Goal: Transaction & Acquisition: Purchase product/service

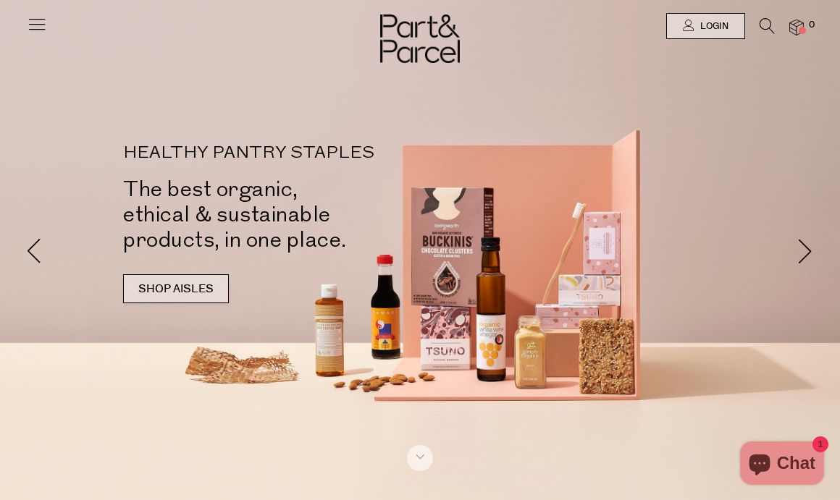
click at [191, 287] on link "SHOP AISLES" at bounding box center [176, 288] width 106 height 29
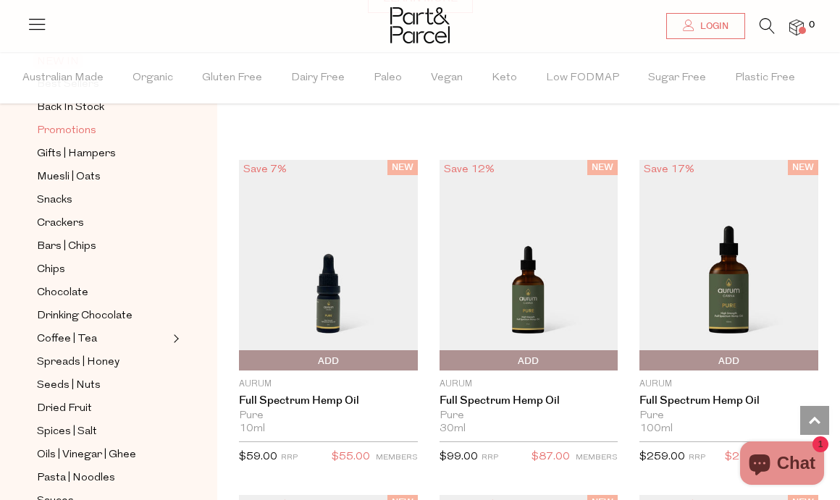
scroll to position [140, 0]
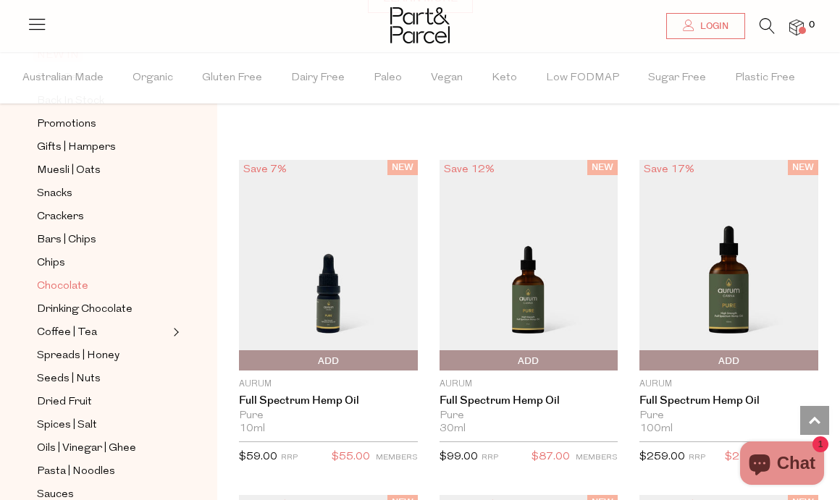
click at [59, 287] on span "Chocolate" at bounding box center [62, 286] width 51 height 17
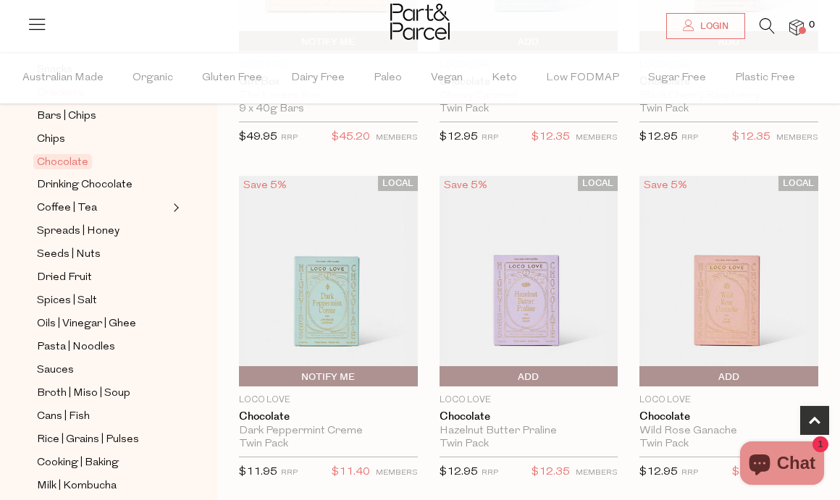
scroll to position [270, 0]
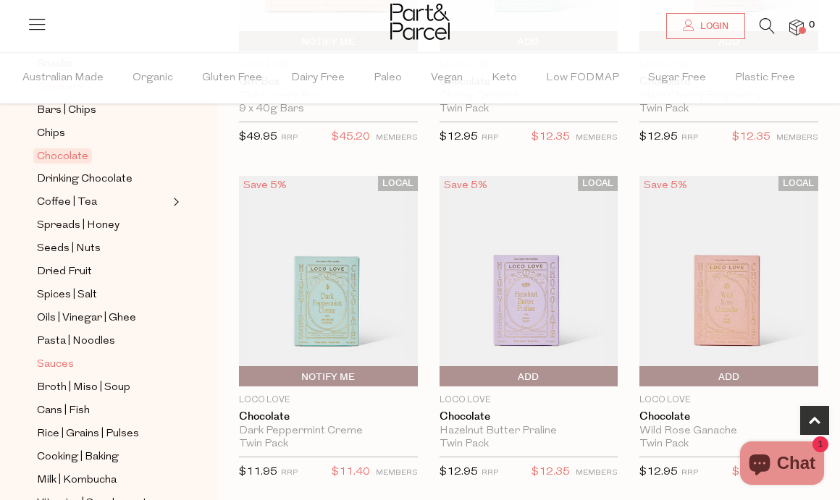
click at [146, 355] on link "Sauces" at bounding box center [103, 364] width 132 height 18
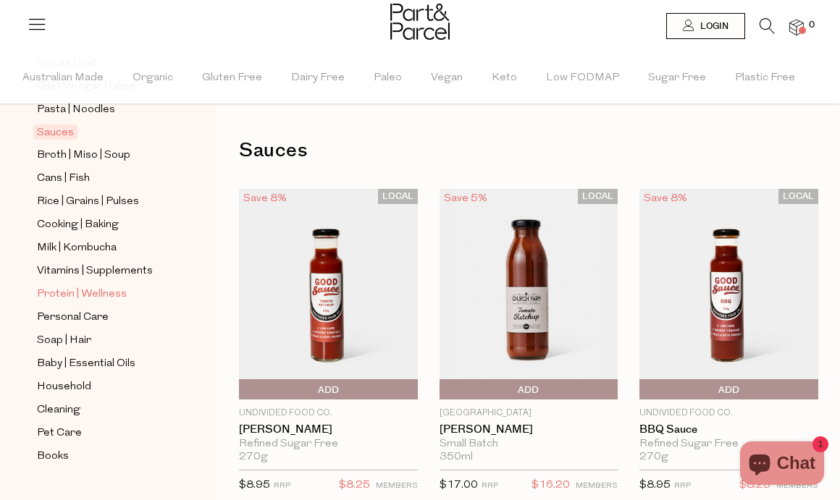
scroll to position [466, 0]
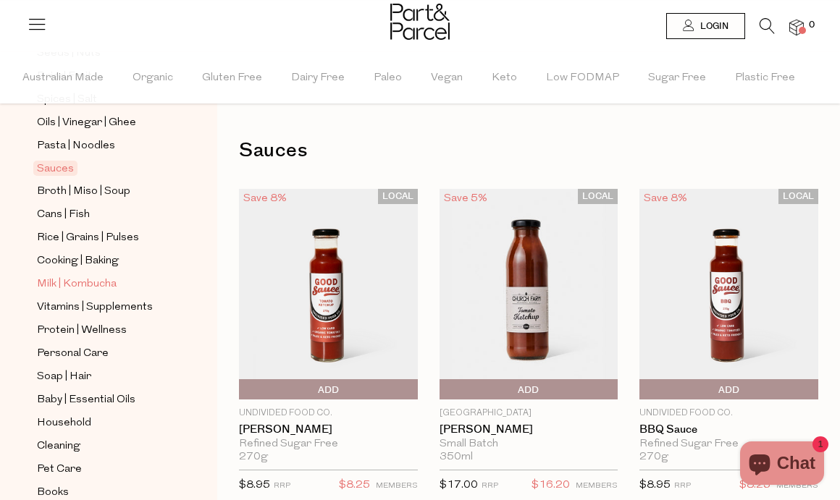
click at [85, 288] on span "Milk | Kombucha" at bounding box center [77, 284] width 80 height 17
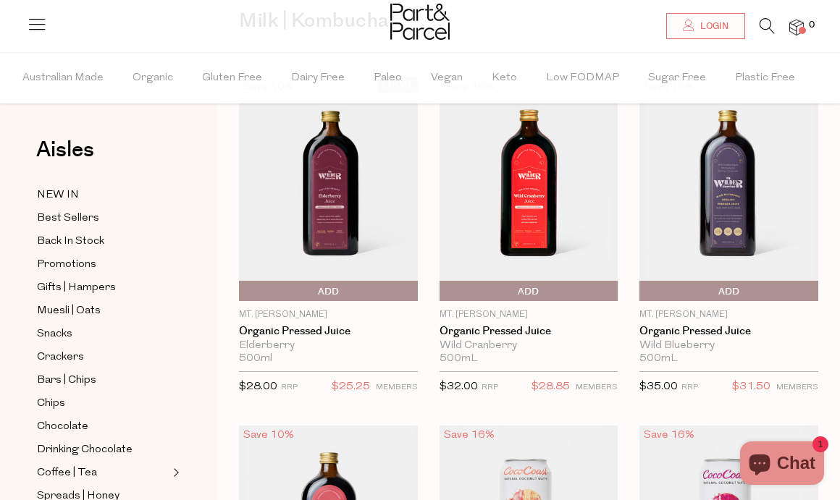
scroll to position [129, 0]
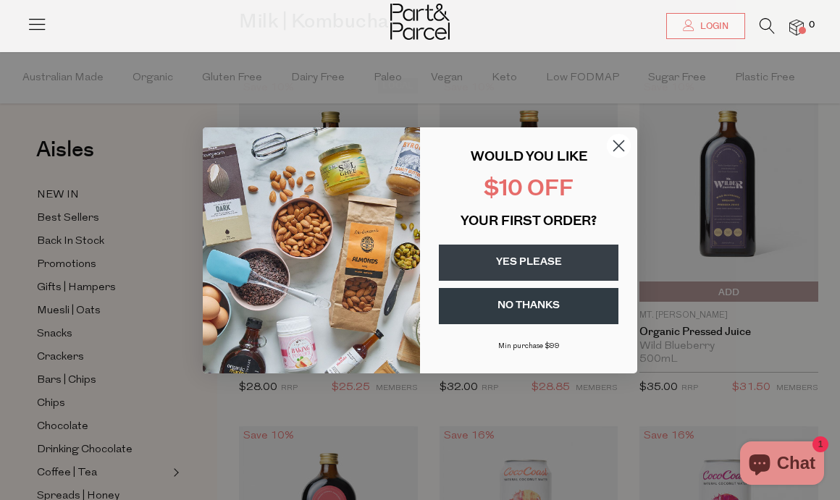
click at [620, 145] on circle "Close dialog" at bounding box center [619, 145] width 24 height 24
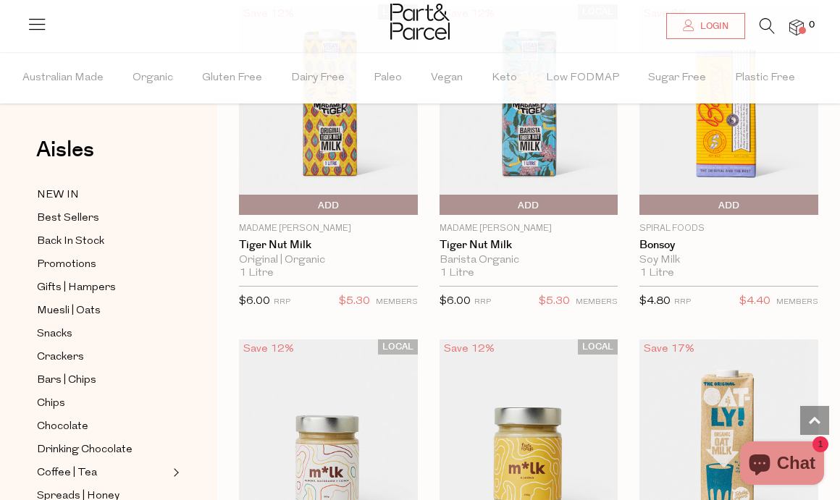
scroll to position [1295, 0]
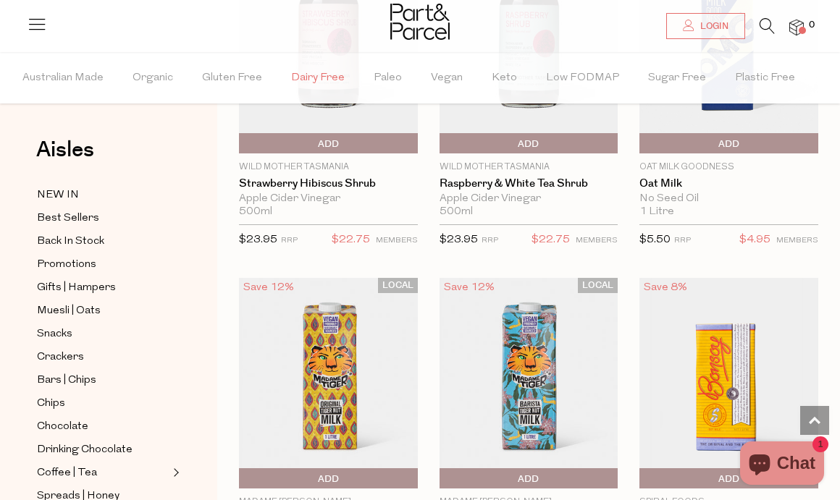
click at [313, 64] on span "Dairy Free" at bounding box center [318, 78] width 54 height 51
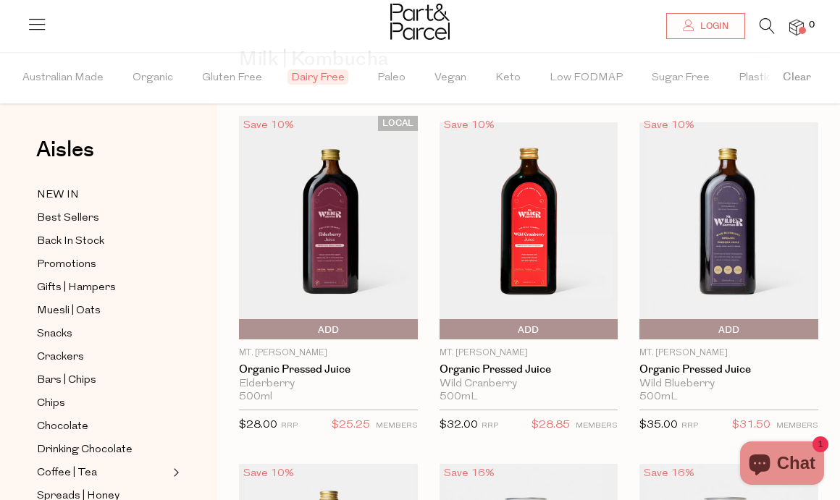
scroll to position [8, 0]
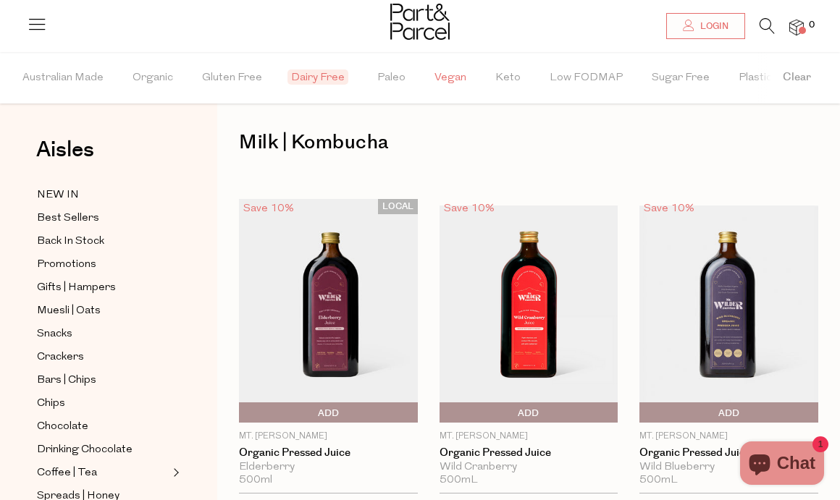
click at [435, 73] on span "Vegan" at bounding box center [450, 78] width 32 height 51
click at [770, 34] on link at bounding box center [766, 29] width 15 height 15
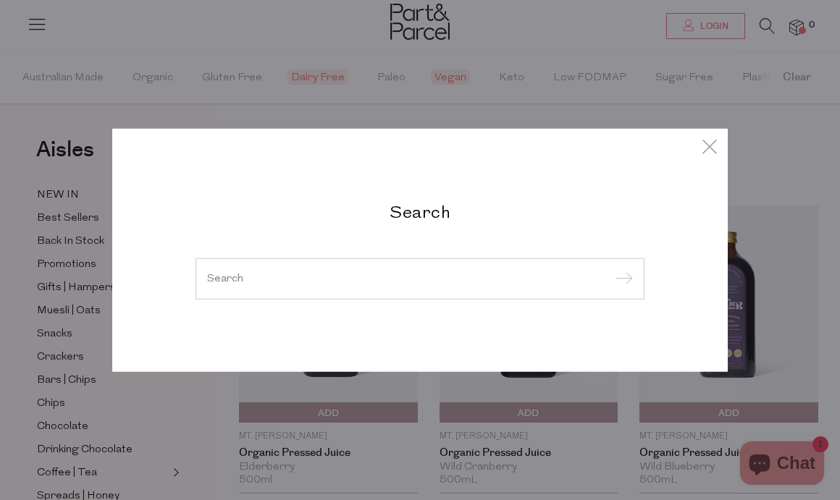
click at [354, 284] on input "search" at bounding box center [420, 278] width 426 height 11
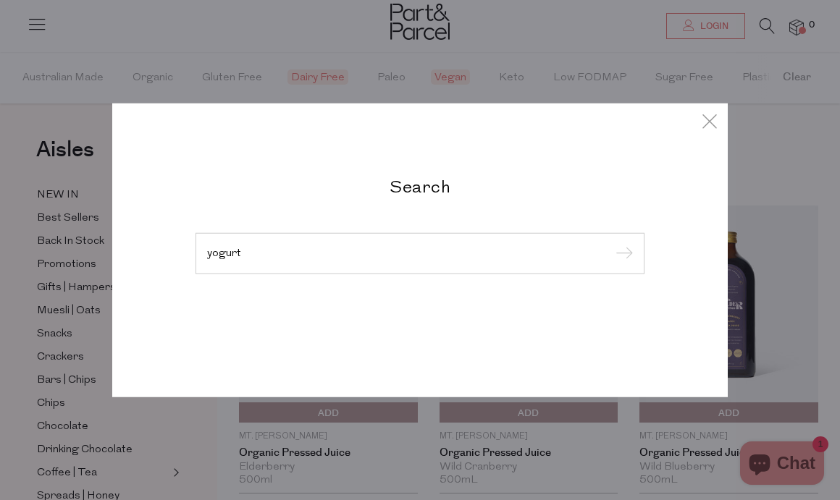
type input "yogurt"
click at [611, 243] on input "submit" at bounding box center [622, 254] width 22 height 22
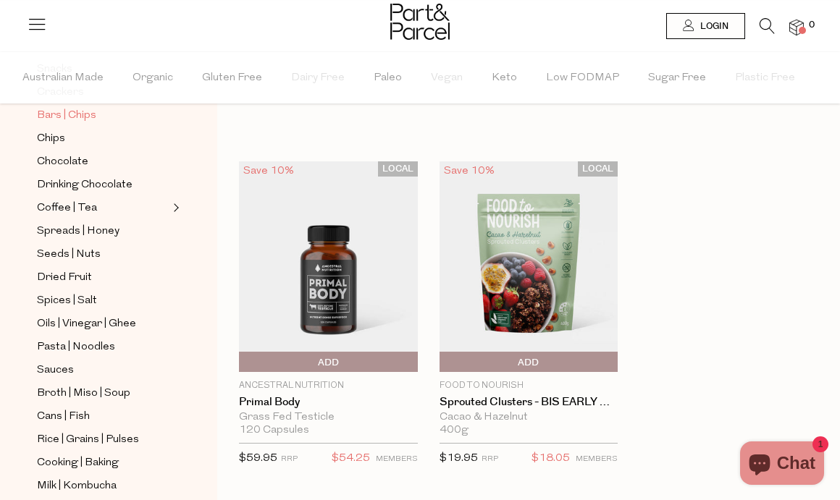
scroll to position [277, 0]
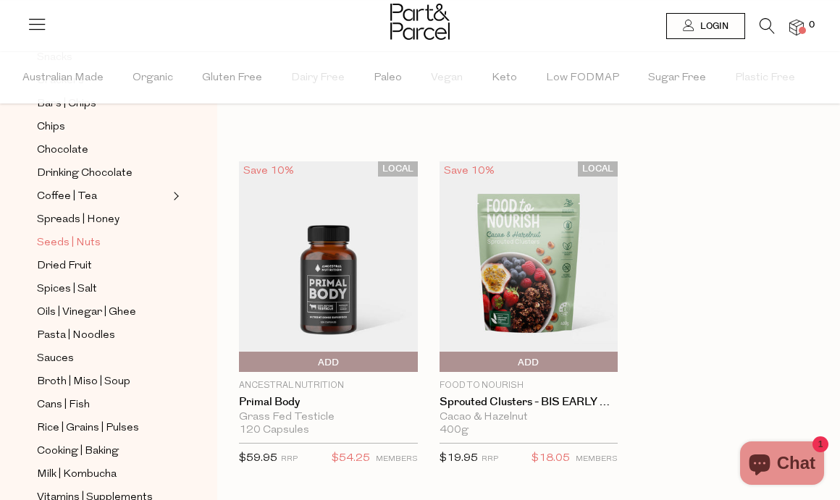
click at [59, 243] on span "Seeds | Nuts" at bounding box center [69, 243] width 64 height 17
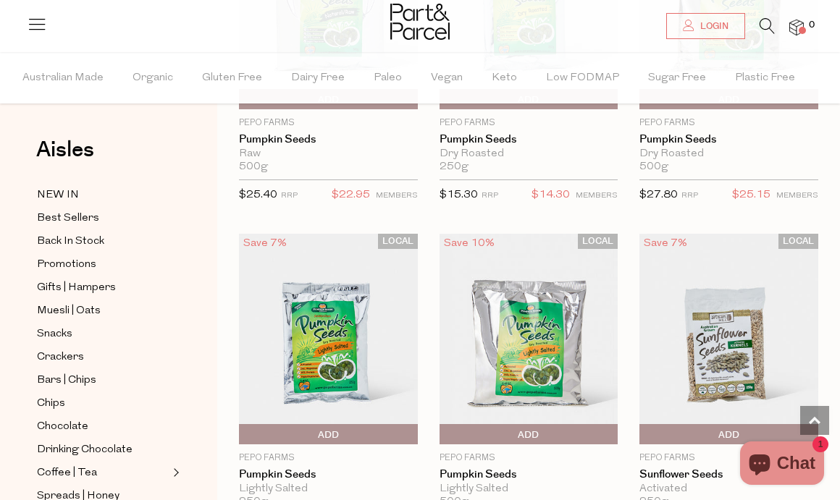
scroll to position [3755, 0]
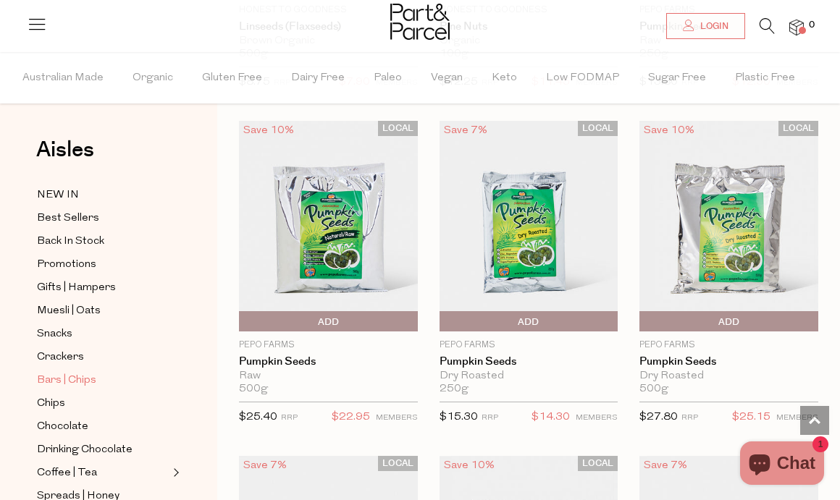
click at [59, 375] on span "Bars | Chips" at bounding box center [66, 380] width 59 height 17
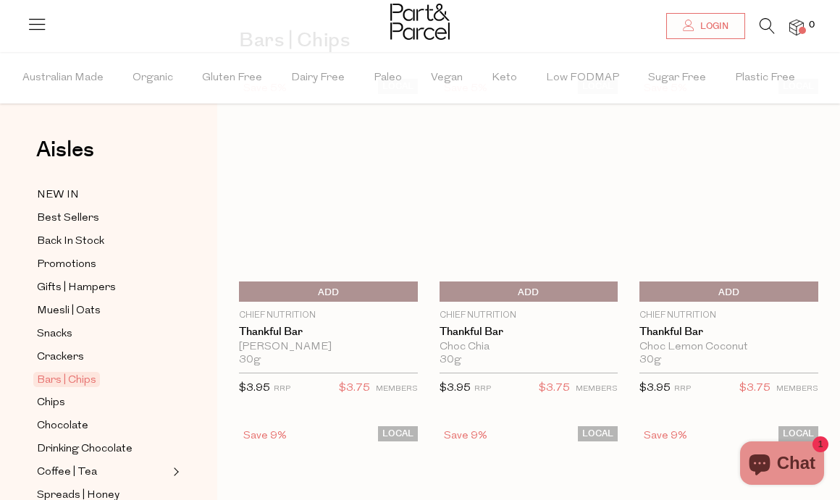
scroll to position [107, 0]
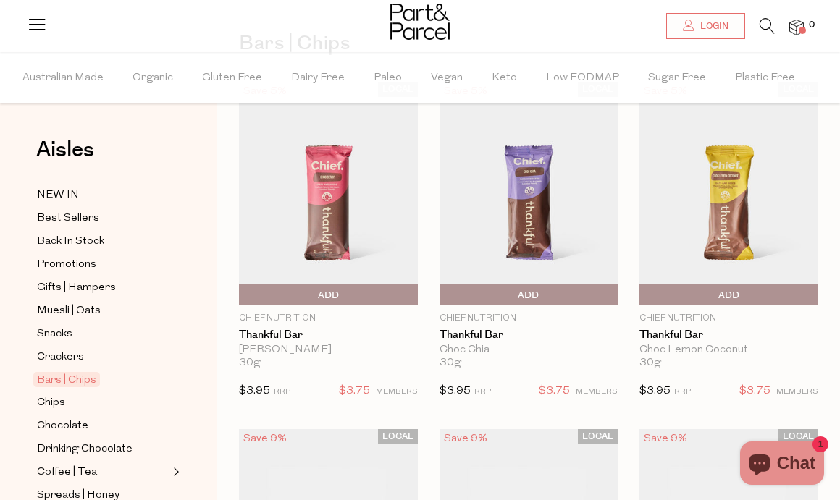
click at [715, 195] on img at bounding box center [728, 193] width 179 height 223
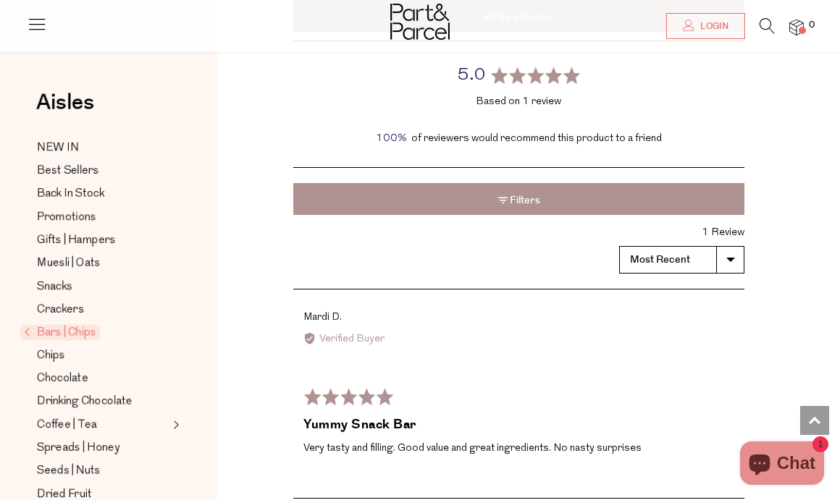
scroll to position [2259, 0]
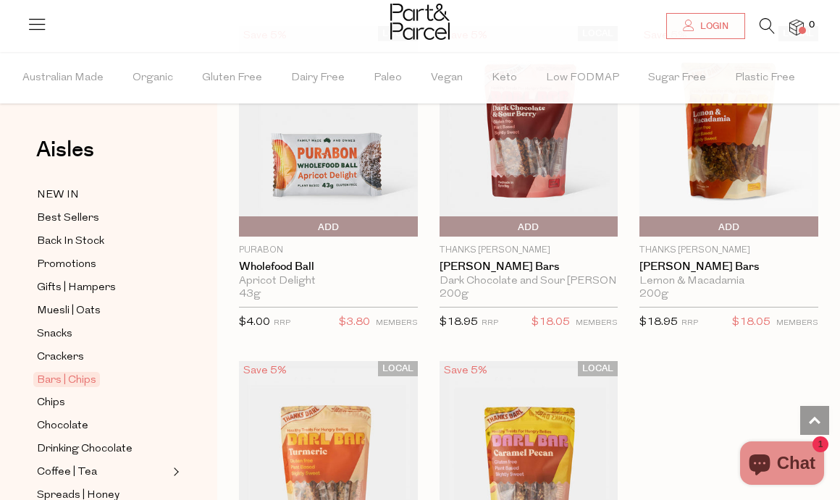
scroll to position [5414, 0]
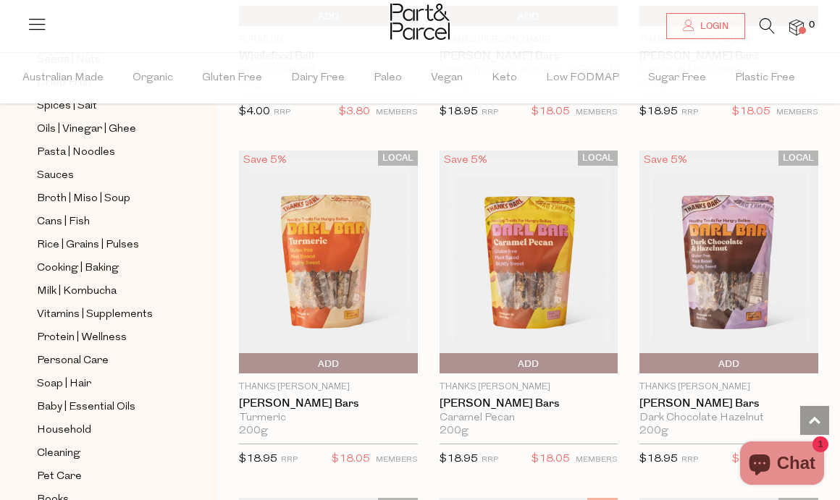
scroll to position [481, 0]
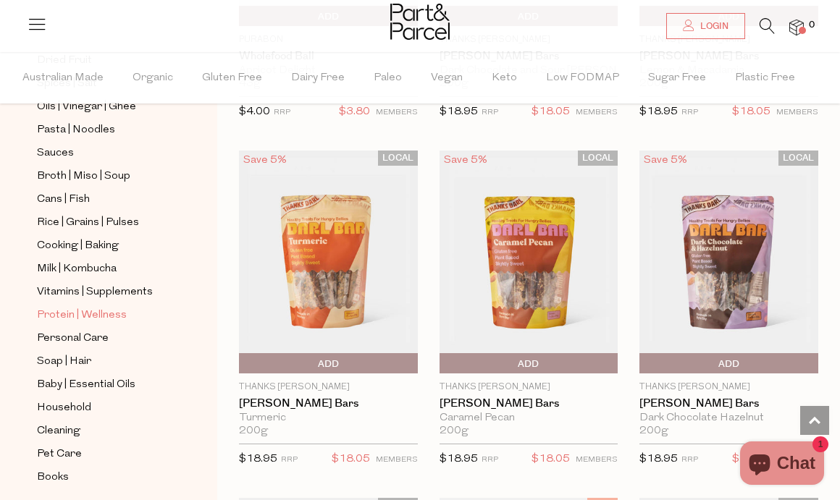
click at [64, 320] on span "Protein | Wellness" at bounding box center [82, 315] width 90 height 17
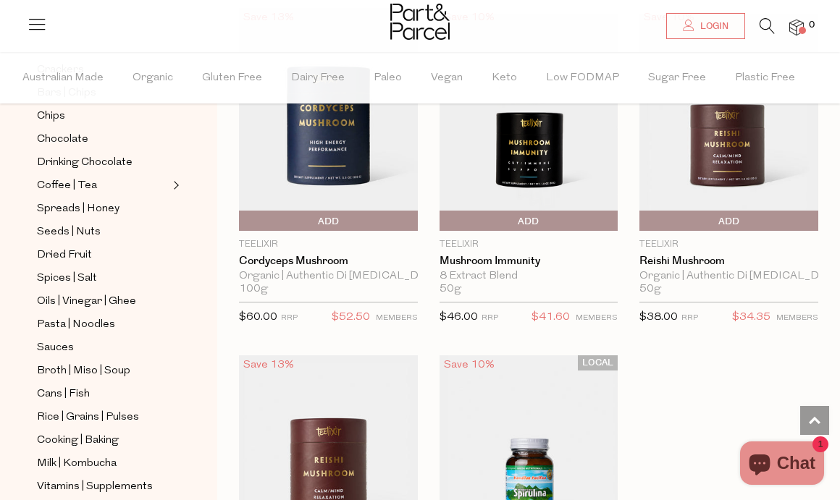
scroll to position [5287, 0]
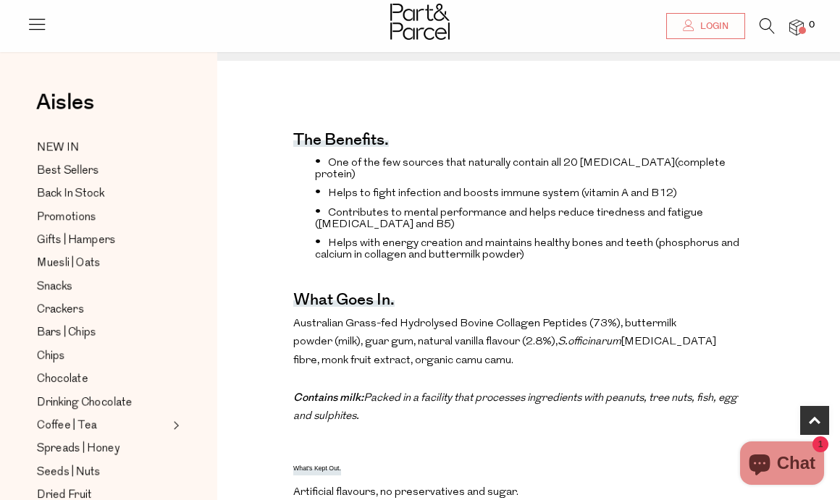
scroll to position [587, 0]
